Goal: Transaction & Acquisition: Obtain resource

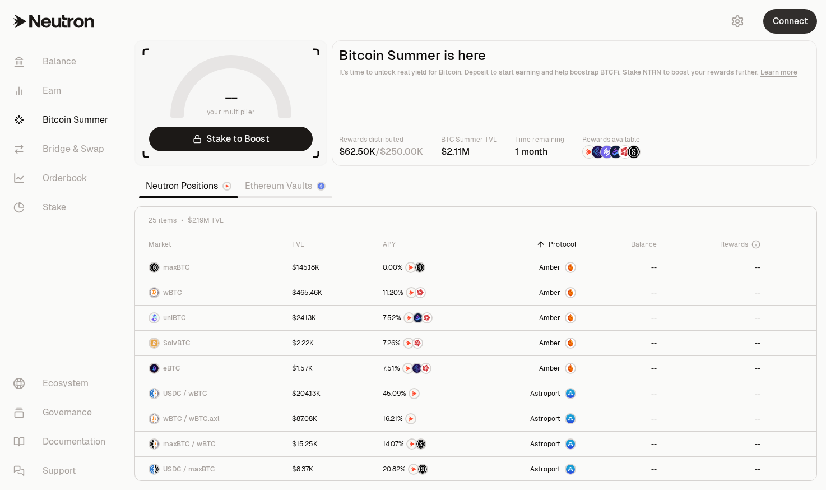
click at [795, 25] on button "Connect" at bounding box center [790, 21] width 54 height 25
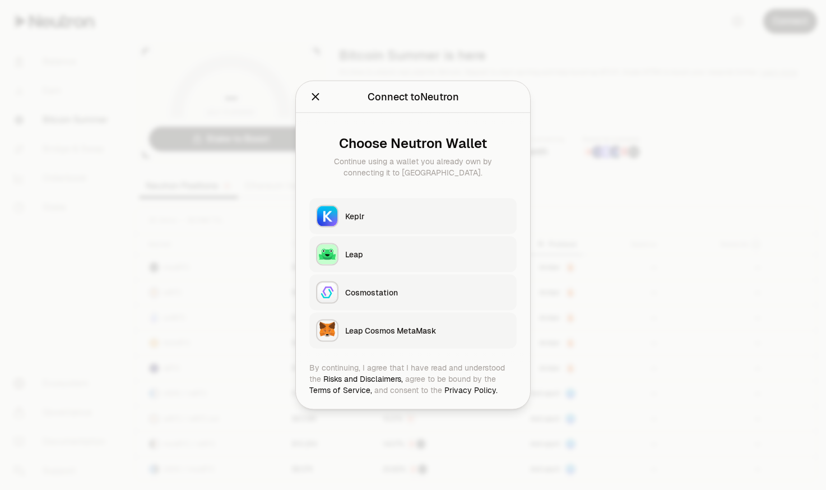
click at [406, 225] on button "Keplr" at bounding box center [412, 216] width 207 height 36
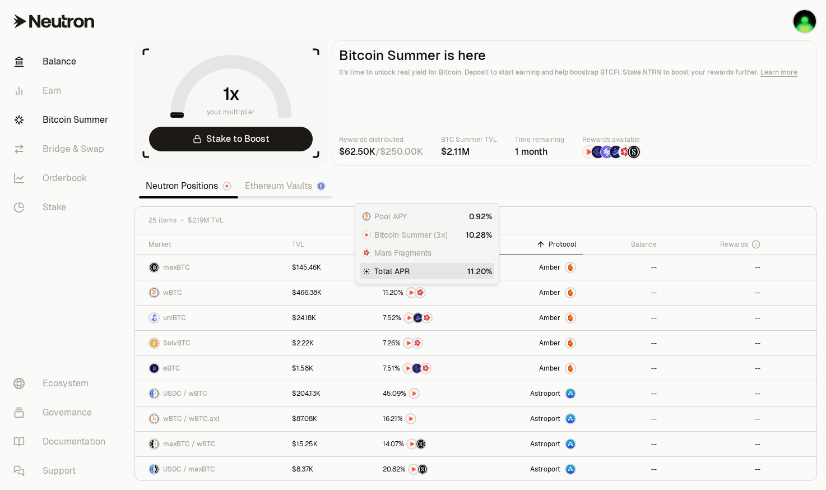
click at [48, 76] on link "Balance" at bounding box center [62, 61] width 117 height 29
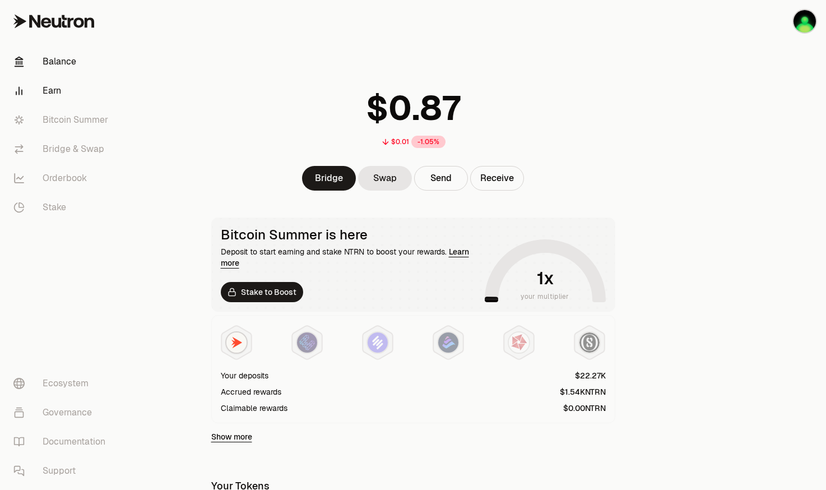
click at [43, 82] on link "Earn" at bounding box center [62, 90] width 117 height 29
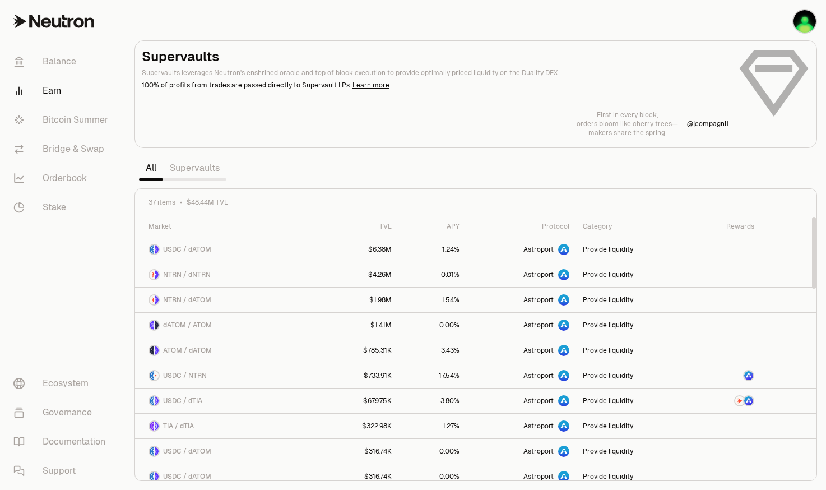
click at [744, 225] on div "Rewards" at bounding box center [724, 226] width 59 height 9
click at [590, 230] on div "Category" at bounding box center [632, 226] width 99 height 9
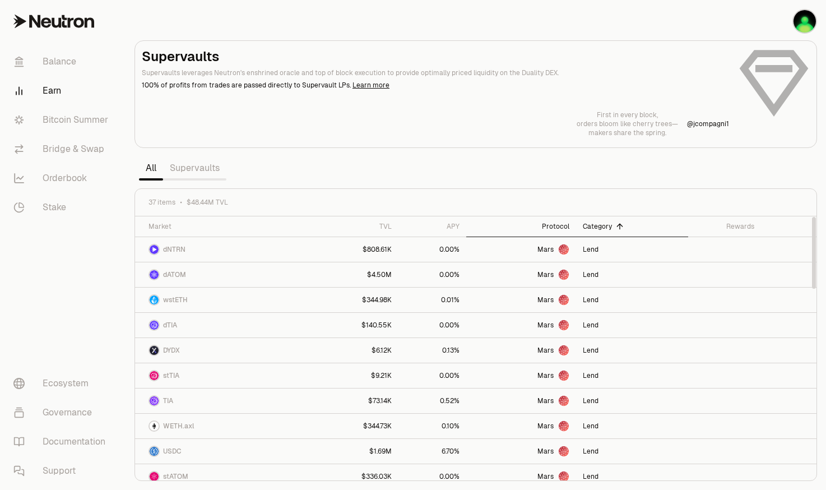
click at [567, 230] on div "Protocol" at bounding box center [521, 226] width 96 height 9
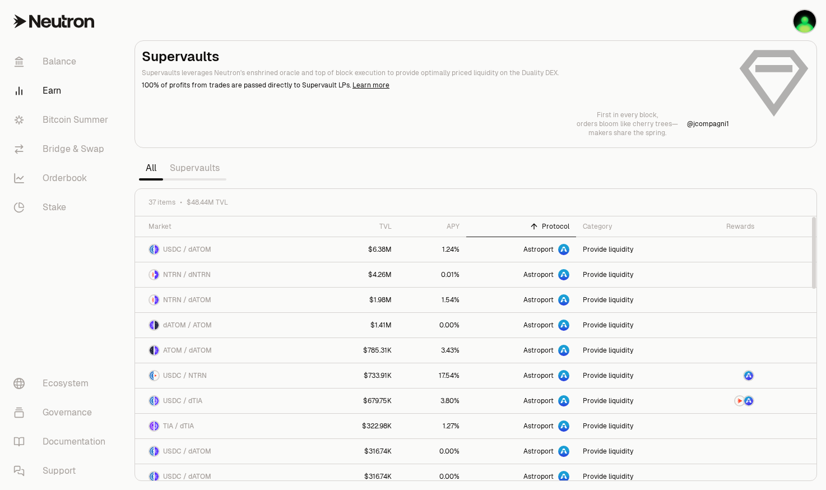
click at [472, 230] on th "Protocol" at bounding box center [520, 226] width 109 height 21
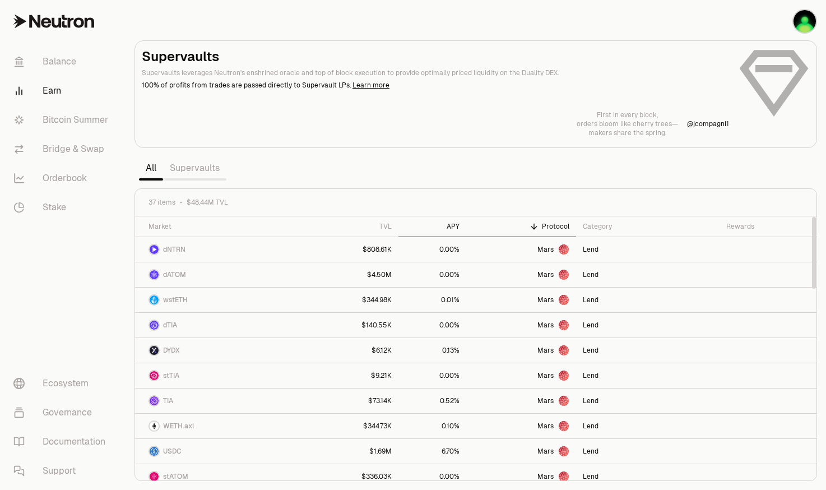
click at [456, 226] on div "APY" at bounding box center [432, 226] width 54 height 9
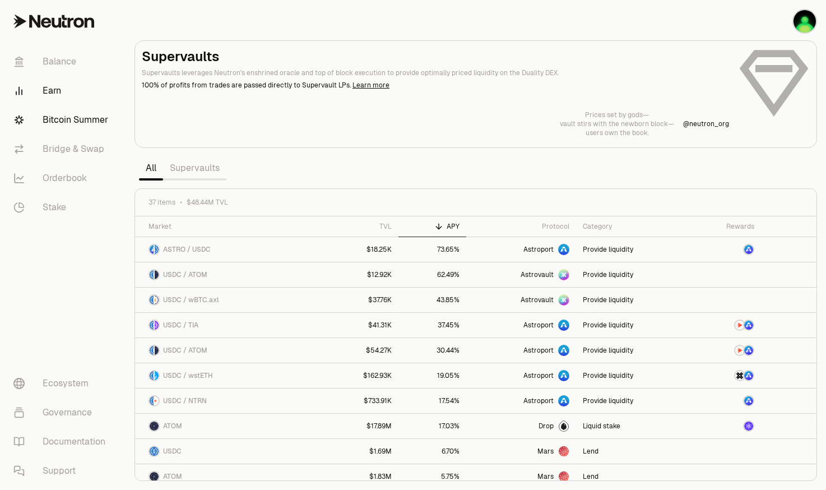
click at [61, 120] on link "Bitcoin Summer" at bounding box center [62, 119] width 117 height 29
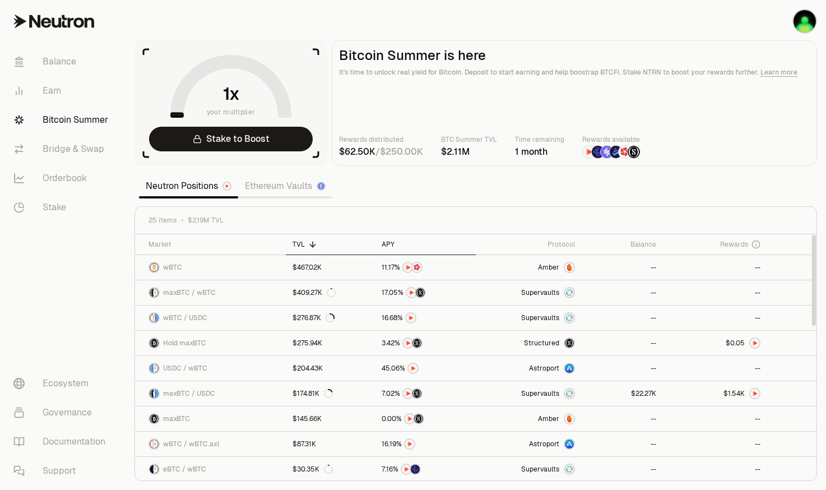
click at [388, 241] on div "APY" at bounding box center [425, 244] width 87 height 9
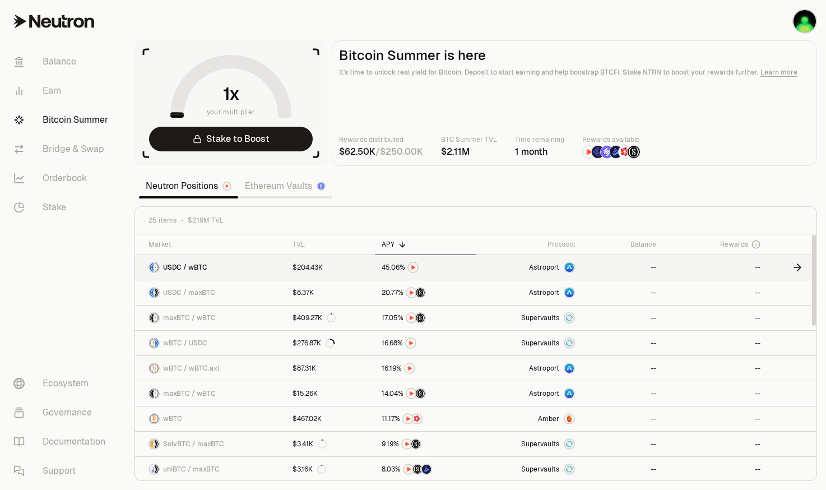
click at [543, 265] on span "Astroport" at bounding box center [544, 267] width 30 height 9
